Goal: Transaction & Acquisition: Download file/media

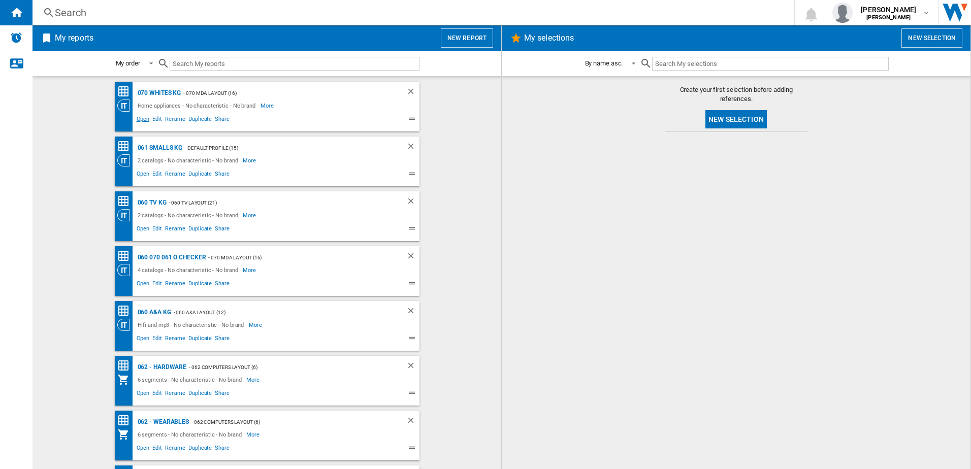
click at [142, 118] on span "Open" at bounding box center [143, 120] width 16 height 12
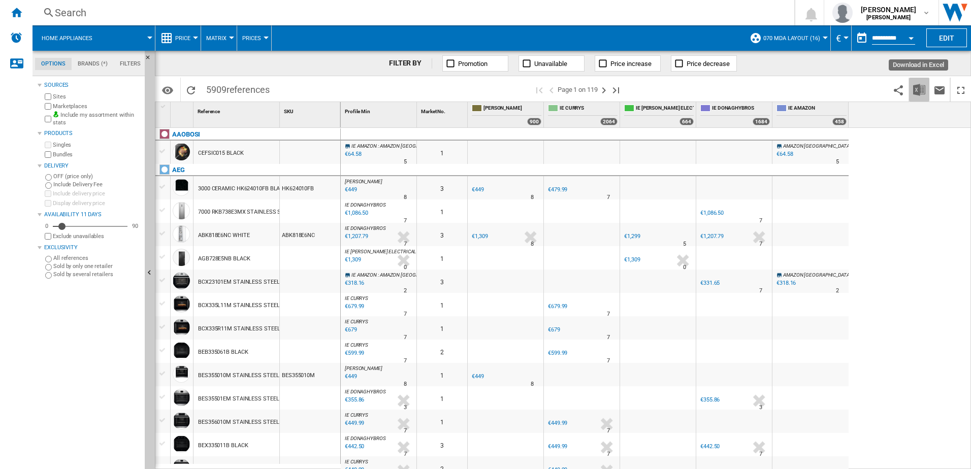
click at [927, 90] on button "Download in Excel" at bounding box center [919, 90] width 20 height 24
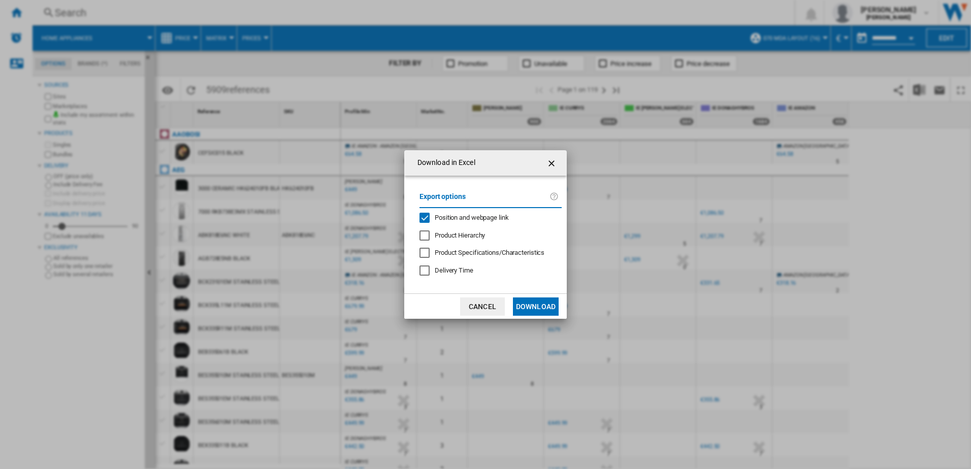
click at [547, 307] on button "Download" at bounding box center [536, 307] width 46 height 18
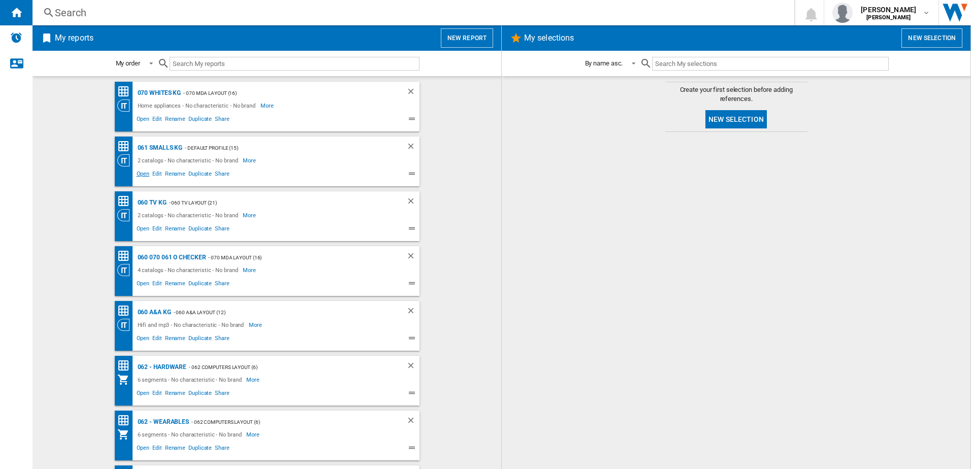
click at [140, 175] on span "Open" at bounding box center [143, 175] width 16 height 12
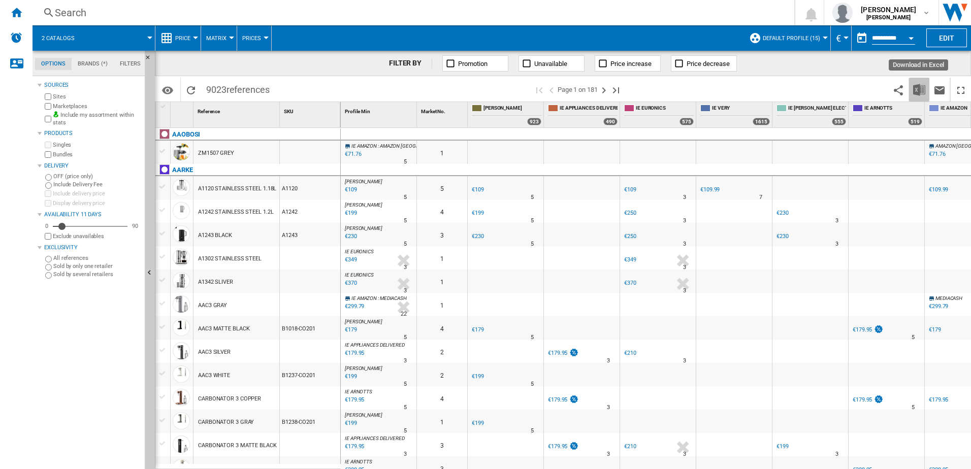
click at [916, 91] on img "Download in Excel" at bounding box center [919, 90] width 12 height 12
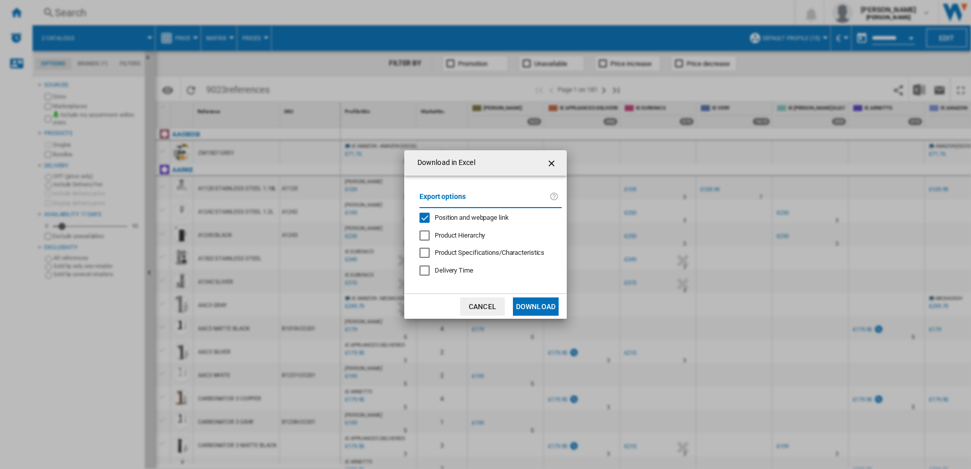
click at [537, 309] on button "Download" at bounding box center [536, 307] width 46 height 18
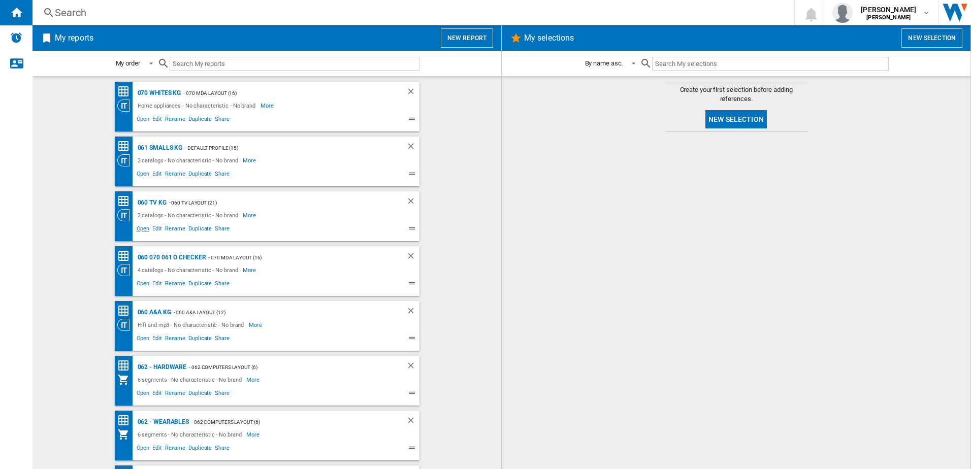
click at [144, 230] on span "Open" at bounding box center [143, 230] width 16 height 12
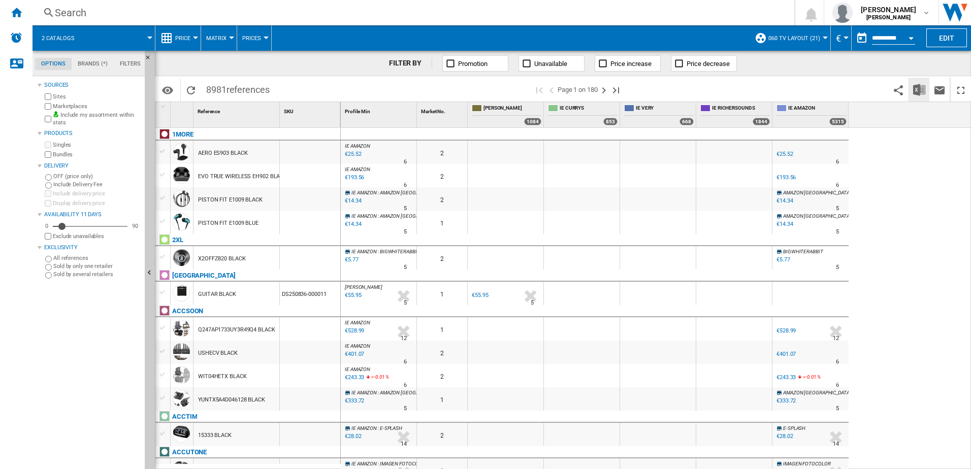
click at [921, 91] on img "Download in Excel" at bounding box center [919, 90] width 12 height 12
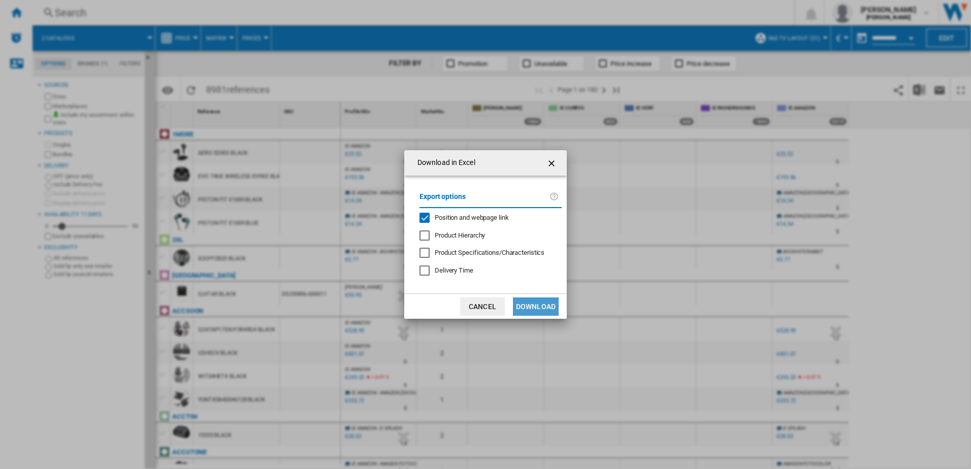
click at [552, 306] on button "Download" at bounding box center [536, 307] width 46 height 18
